Goal: Task Accomplishment & Management: Complete application form

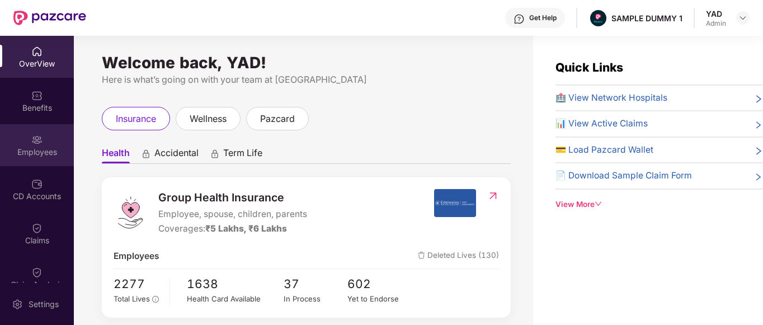
click at [25, 154] on div "Employees" at bounding box center [37, 152] width 74 height 11
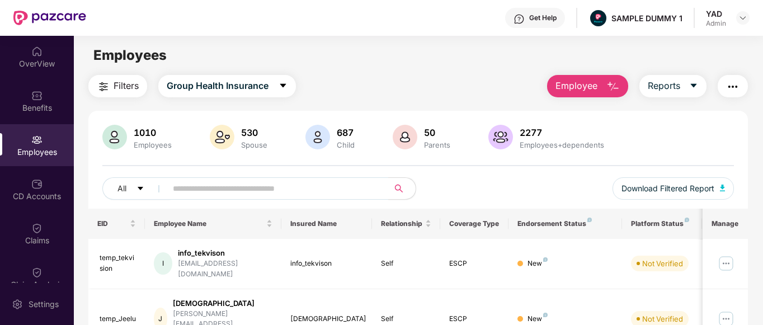
click at [602, 87] on button "Employee" at bounding box center [587, 86] width 81 height 22
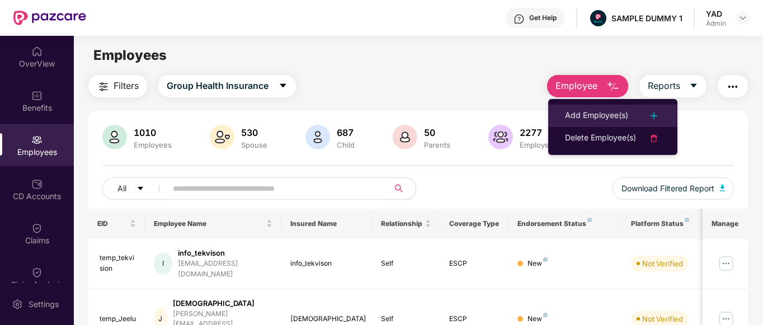
click at [571, 122] on div "Add Employee(s)" at bounding box center [596, 115] width 63 height 13
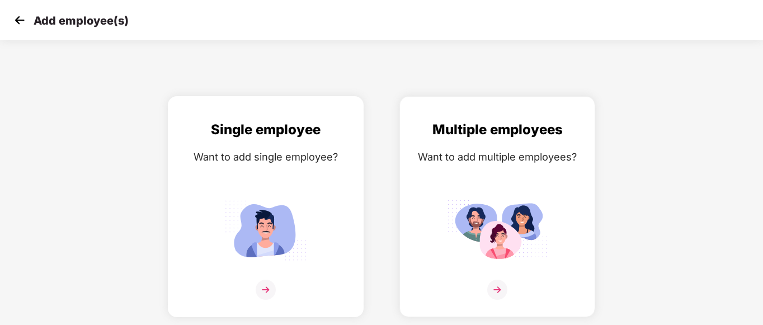
click at [281, 222] on img at bounding box center [265, 230] width 101 height 70
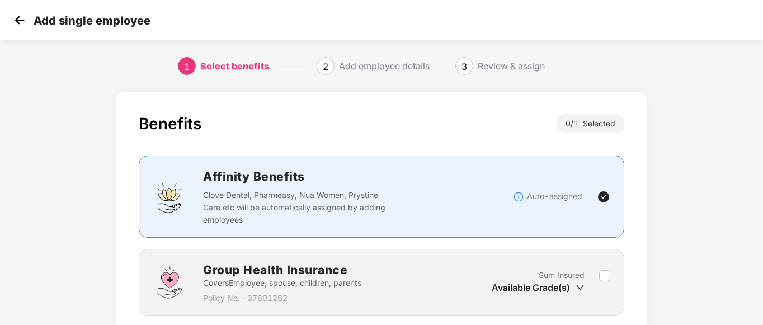
scroll to position [87, 0]
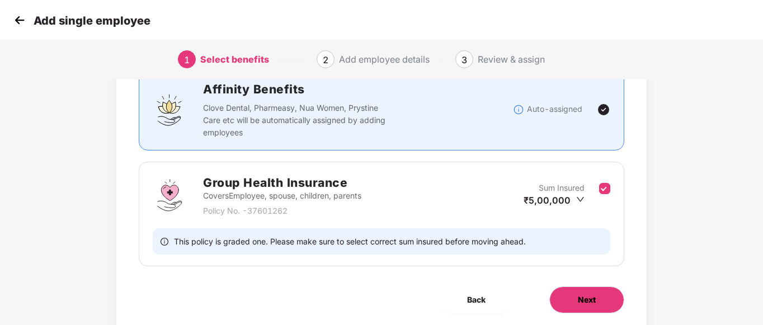
click at [581, 294] on span "Next" at bounding box center [587, 300] width 18 height 12
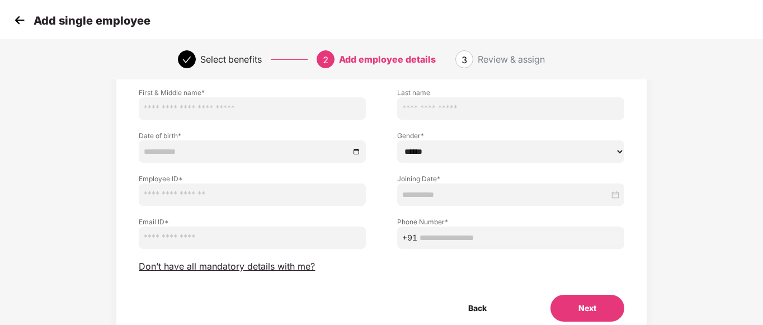
scroll to position [0, 0]
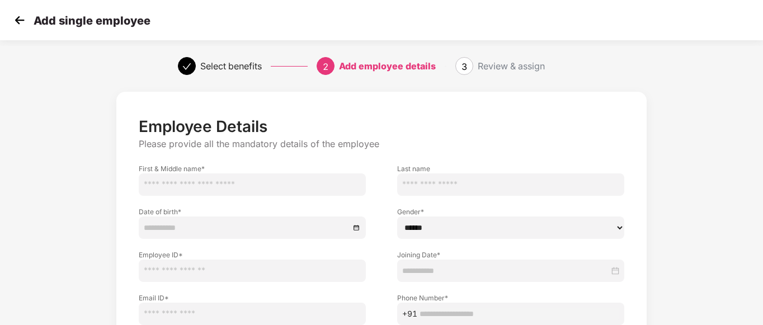
click at [18, 20] on img at bounding box center [19, 20] width 17 height 17
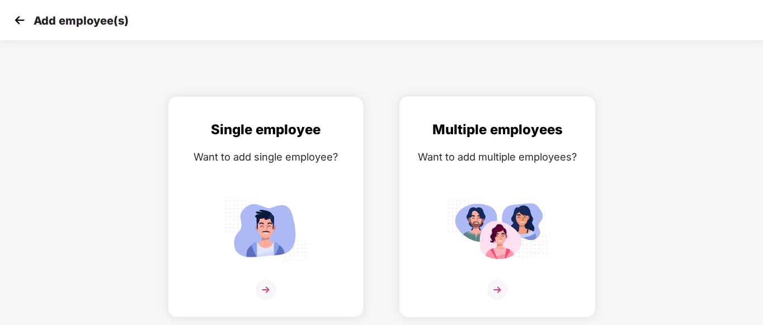
click at [473, 204] on img at bounding box center [497, 230] width 101 height 70
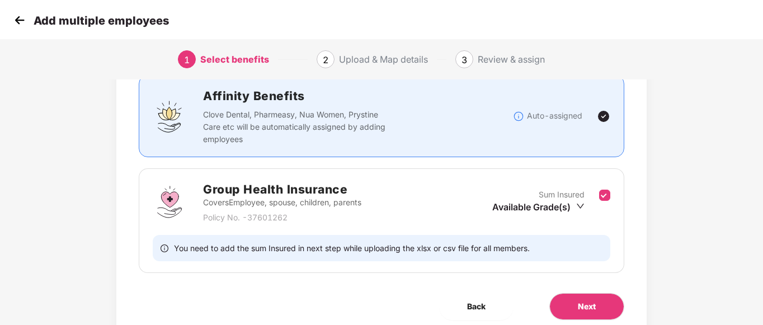
scroll to position [83, 0]
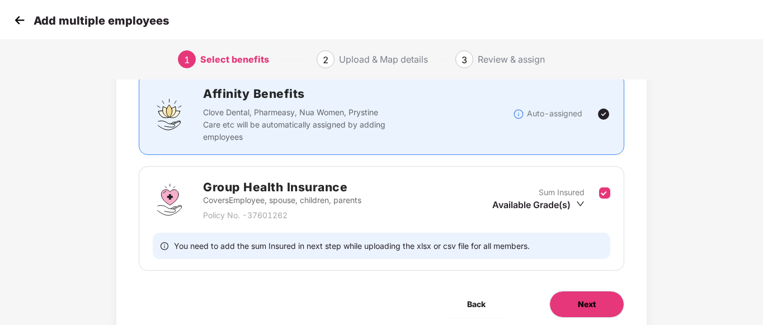
click at [586, 310] on button "Next" at bounding box center [587, 304] width 75 height 27
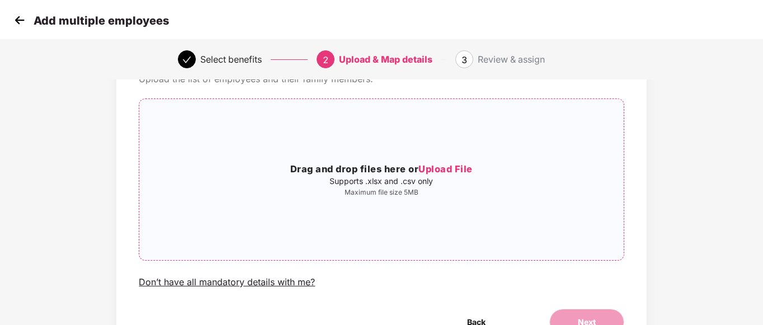
scroll to position [0, 0]
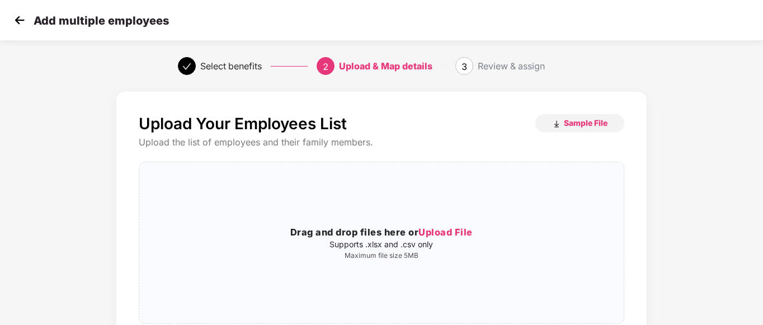
click at [17, 21] on img at bounding box center [19, 20] width 17 height 17
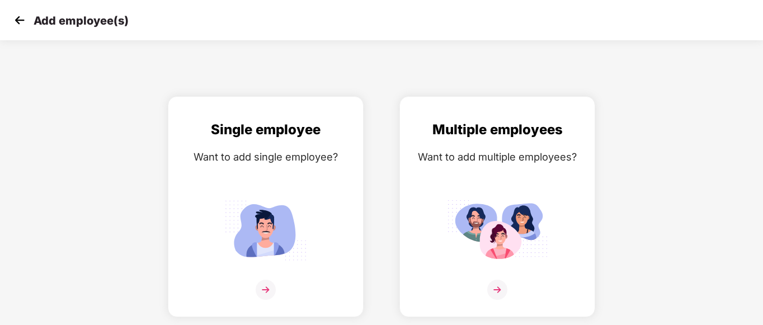
click at [17, 21] on img at bounding box center [19, 20] width 17 height 17
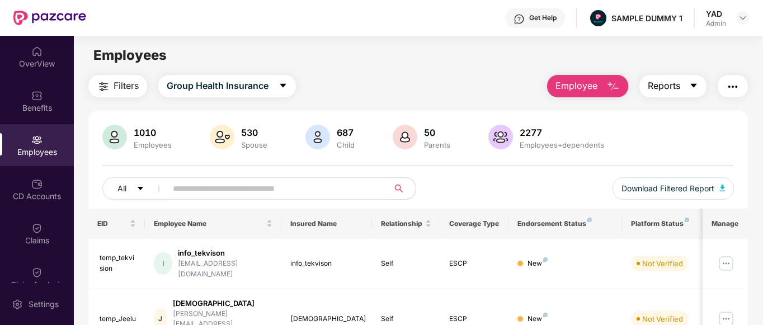
click at [677, 93] on button "Reports" at bounding box center [673, 86] width 67 height 22
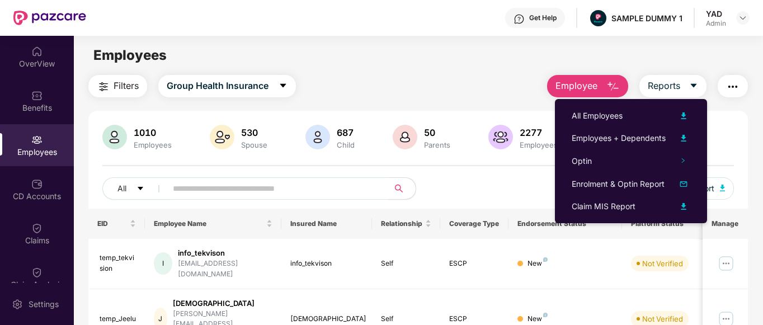
click at [503, 93] on div "Filters Group Health Insurance Employee Reports" at bounding box center [418, 86] width 660 height 22
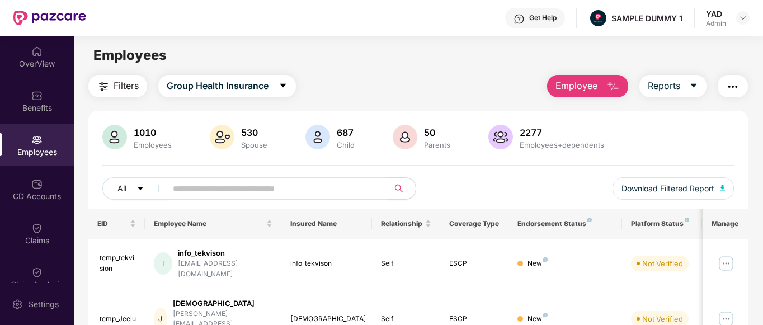
click at [735, 82] on img "button" at bounding box center [732, 86] width 13 height 13
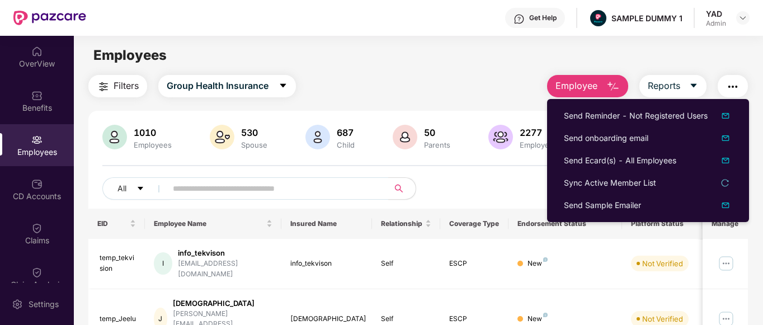
click at [392, 91] on div "Filters Group Health Insurance Employee Reports" at bounding box center [418, 86] width 660 height 22
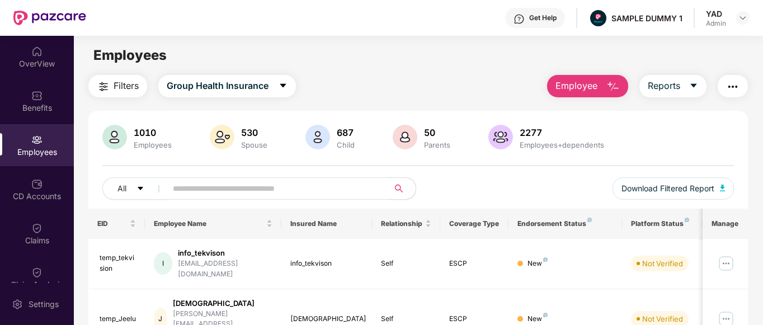
click at [524, 17] on img at bounding box center [519, 18] width 11 height 11
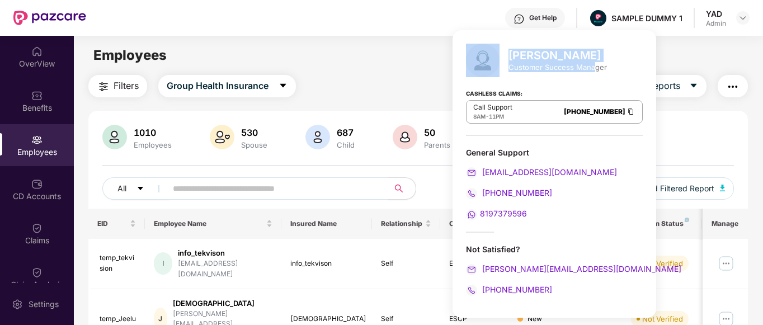
drag, startPoint x: 507, startPoint y: 66, endPoint x: 595, endPoint y: 63, distance: 87.9
click at [595, 63] on div "[PERSON_NAME] Customer Success Manager" at bounding box center [554, 61] width 177 height 34
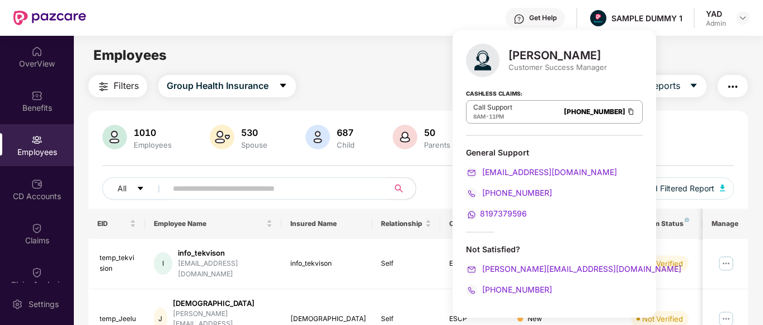
click at [403, 56] on div "Employees" at bounding box center [418, 55] width 689 height 21
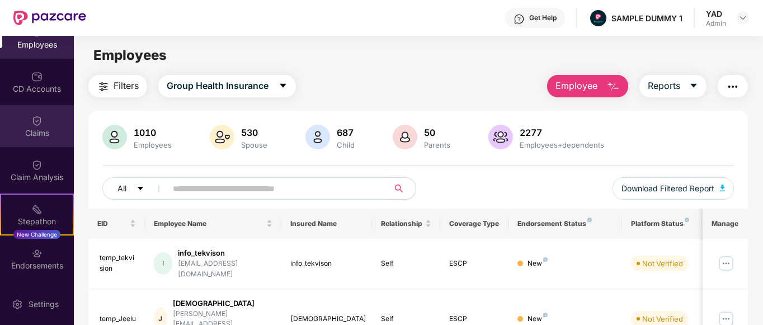
scroll to position [107, 0]
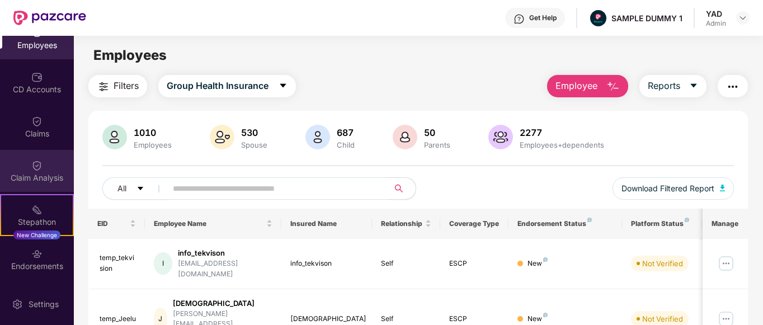
click at [36, 165] on img at bounding box center [36, 165] width 11 height 11
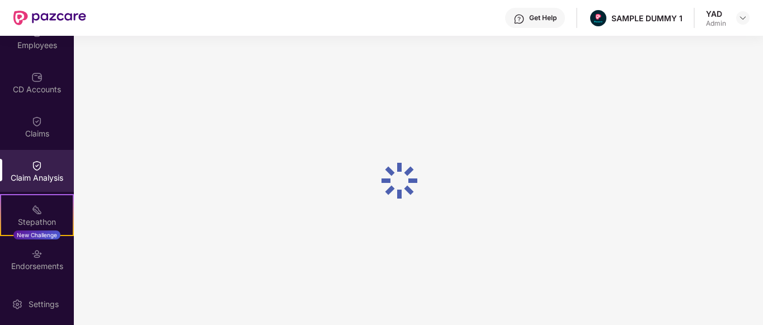
scroll to position [107, 0]
